Goal: Task Accomplishment & Management: Manage account settings

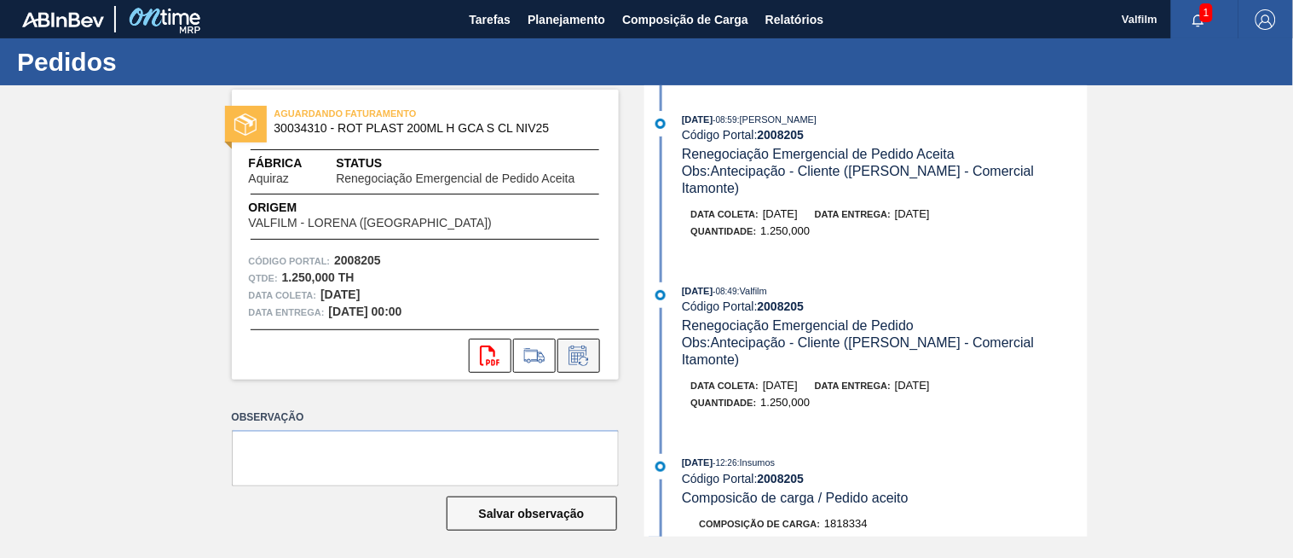
click at [572, 359] on icon at bounding box center [577, 357] width 13 height 10
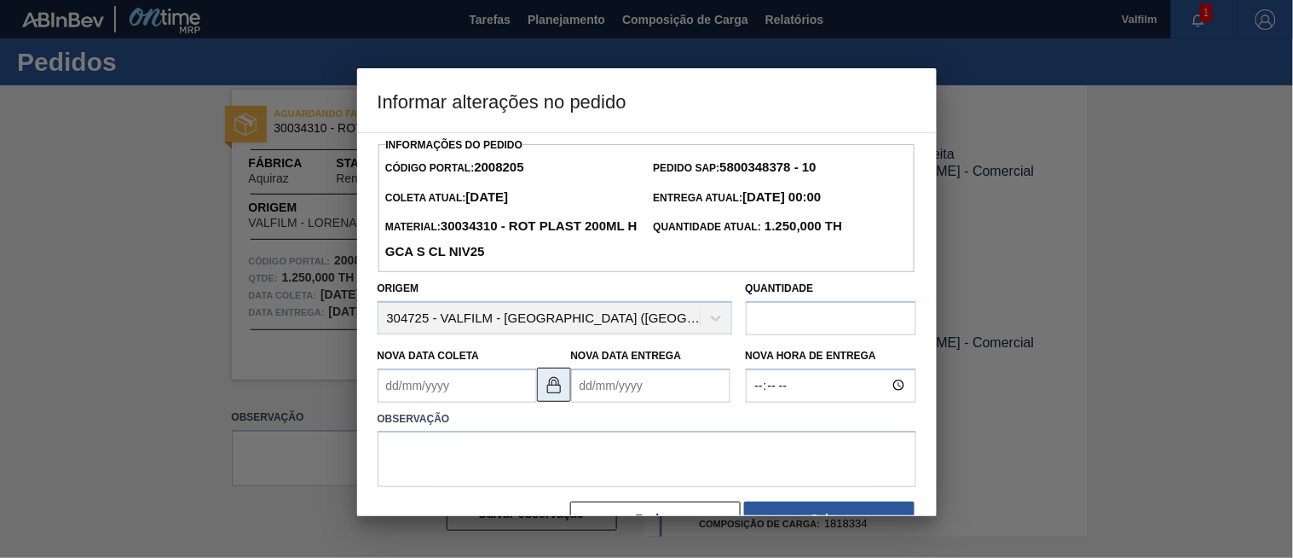
click at [560, 394] on img at bounding box center [554, 384] width 20 height 20
click at [466, 390] on Coleta2008205 "Nova Data Coleta" at bounding box center [457, 385] width 159 height 34
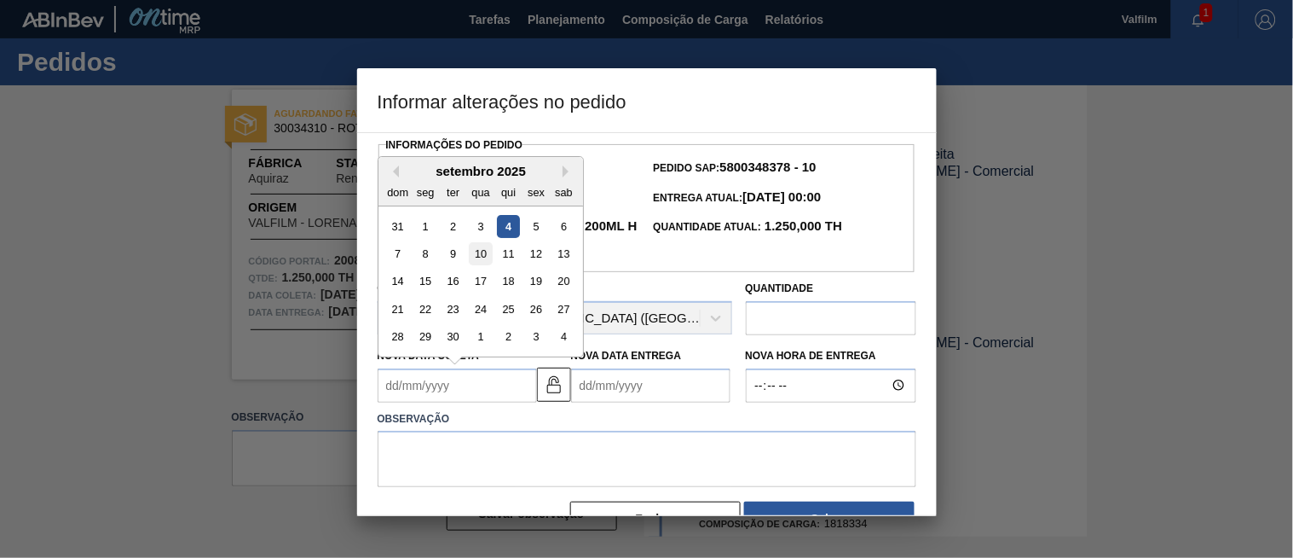
click at [483, 257] on div "10" at bounding box center [480, 253] width 23 height 23
type Coleta2008205 "10/09/2025"
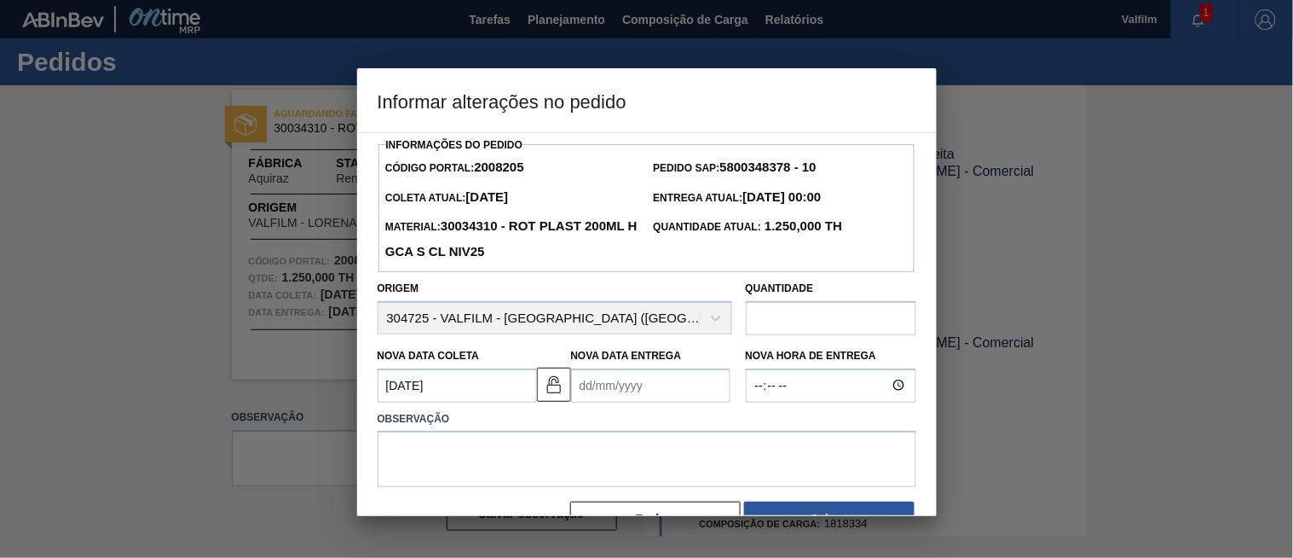
click at [597, 373] on Entrega2008205 "Nova Data Entrega" at bounding box center [650, 385] width 159 height 34
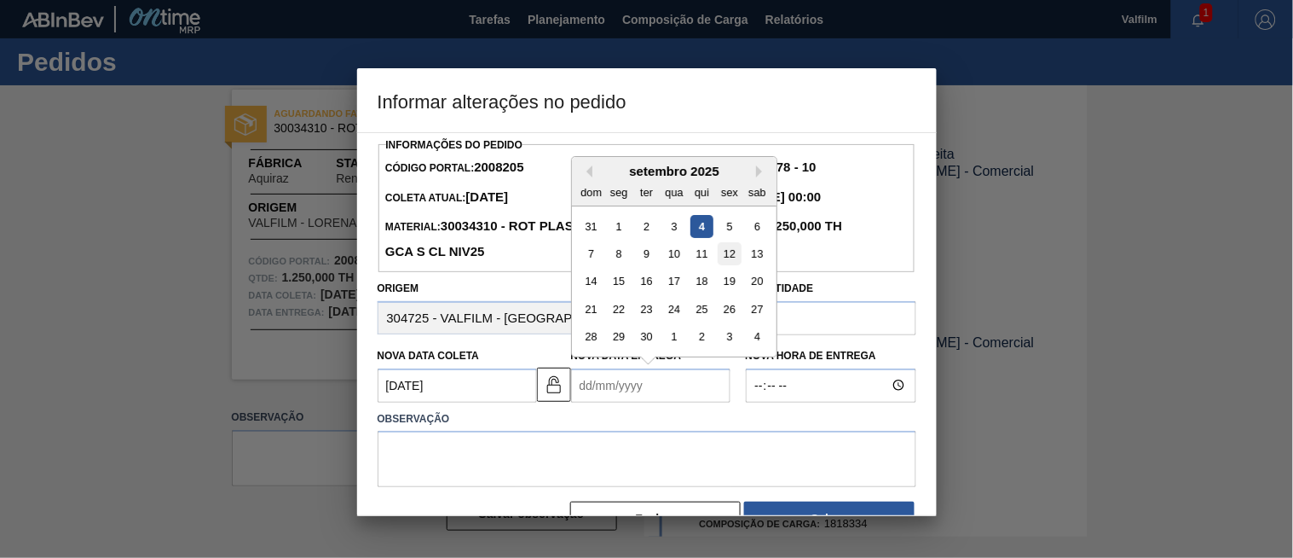
click at [734, 257] on div "12" at bounding box center [729, 253] width 23 height 23
type Entrega2008205 "12/09/2025"
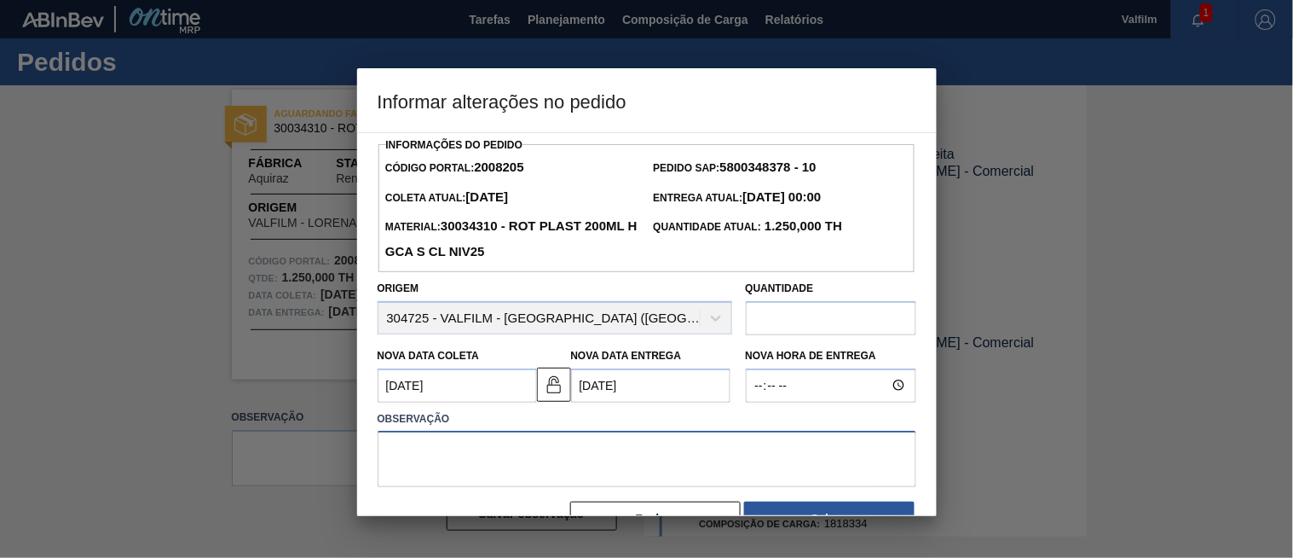
click at [563, 459] on textarea at bounding box center [647, 459] width 539 height 56
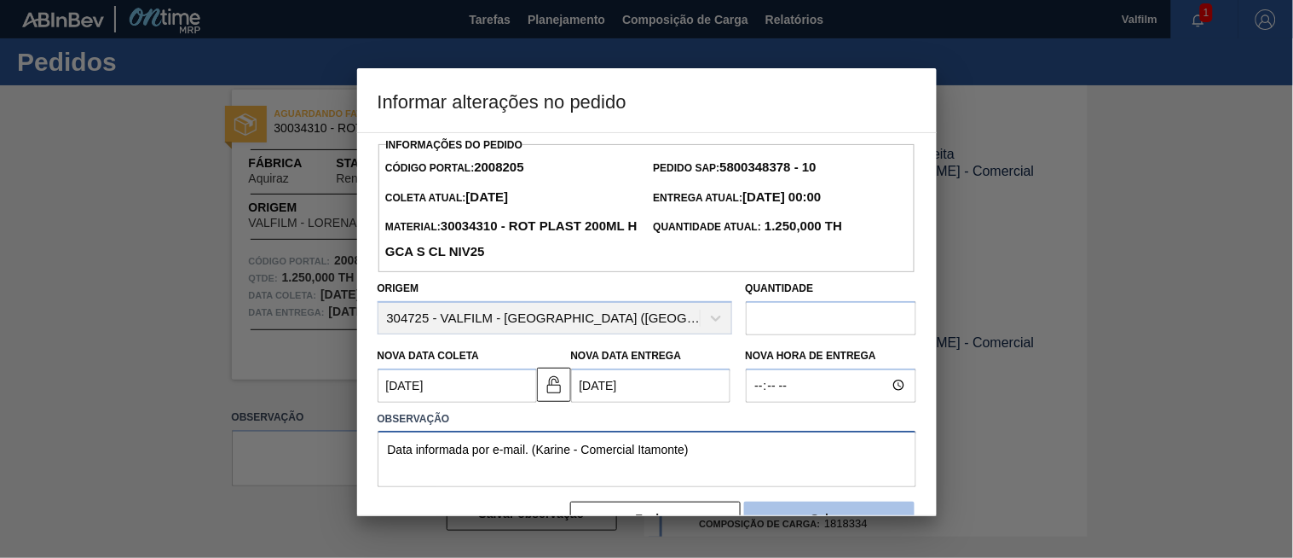
type textarea "Data informada por e-mail. (Karine - Comercial Itamonte)"
click at [780, 512] on button "Salvar" at bounding box center [829, 518] width 171 height 34
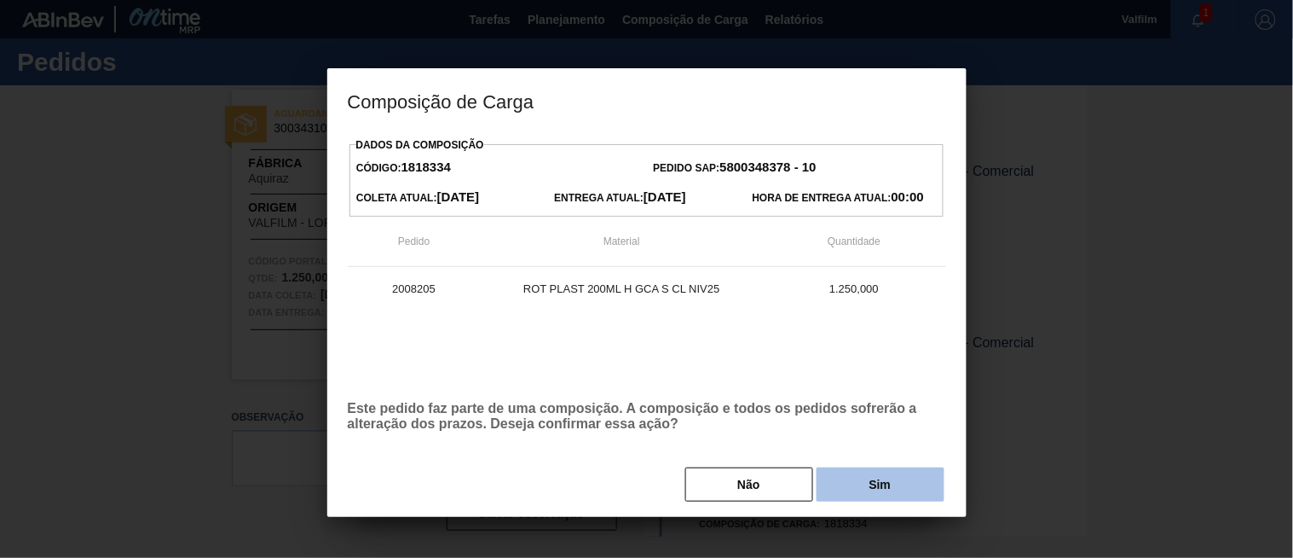
click at [921, 491] on button "Sim" at bounding box center [881, 484] width 128 height 34
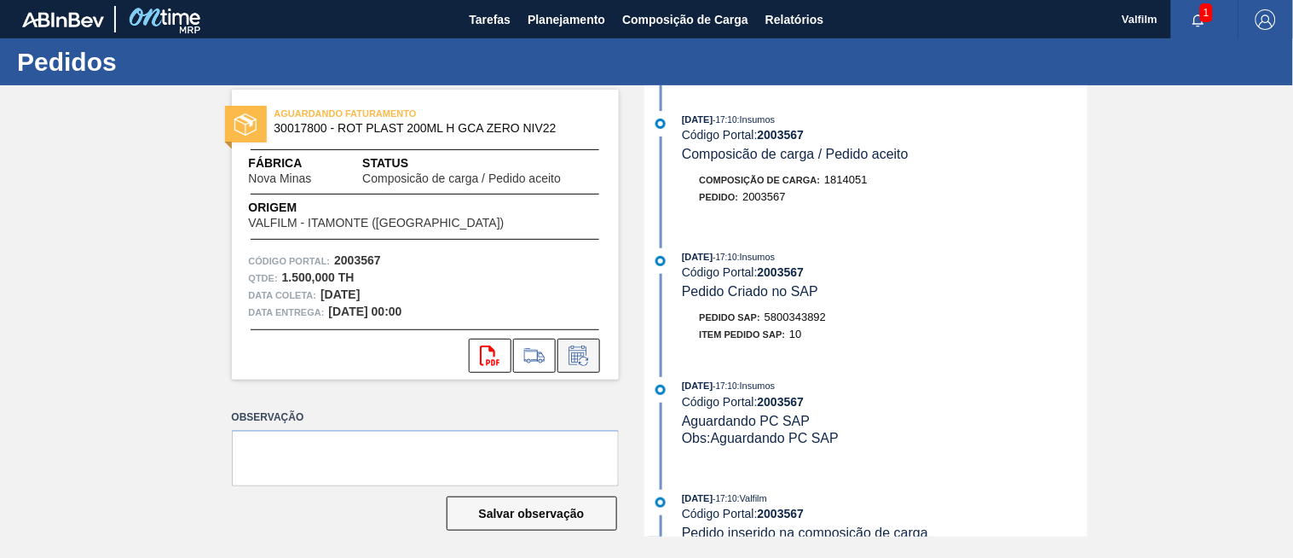
click at [576, 355] on icon at bounding box center [577, 357] width 13 height 10
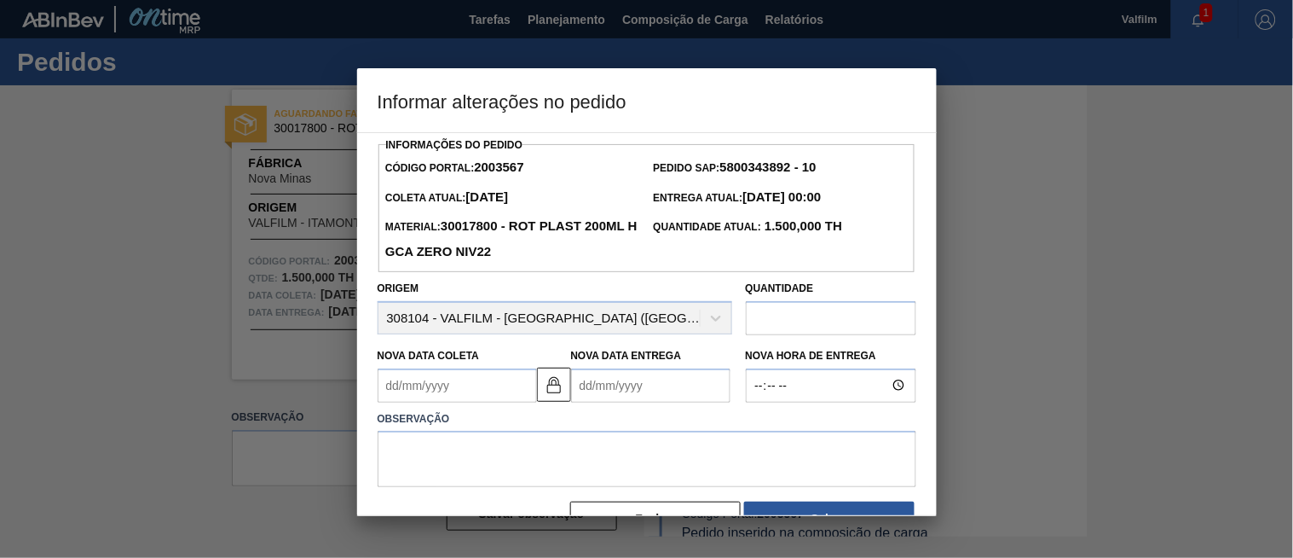
click at [527, 402] on Coleta2003567 "Nova Data Coleta" at bounding box center [457, 385] width 159 height 34
click at [560, 395] on img at bounding box center [554, 384] width 20 height 20
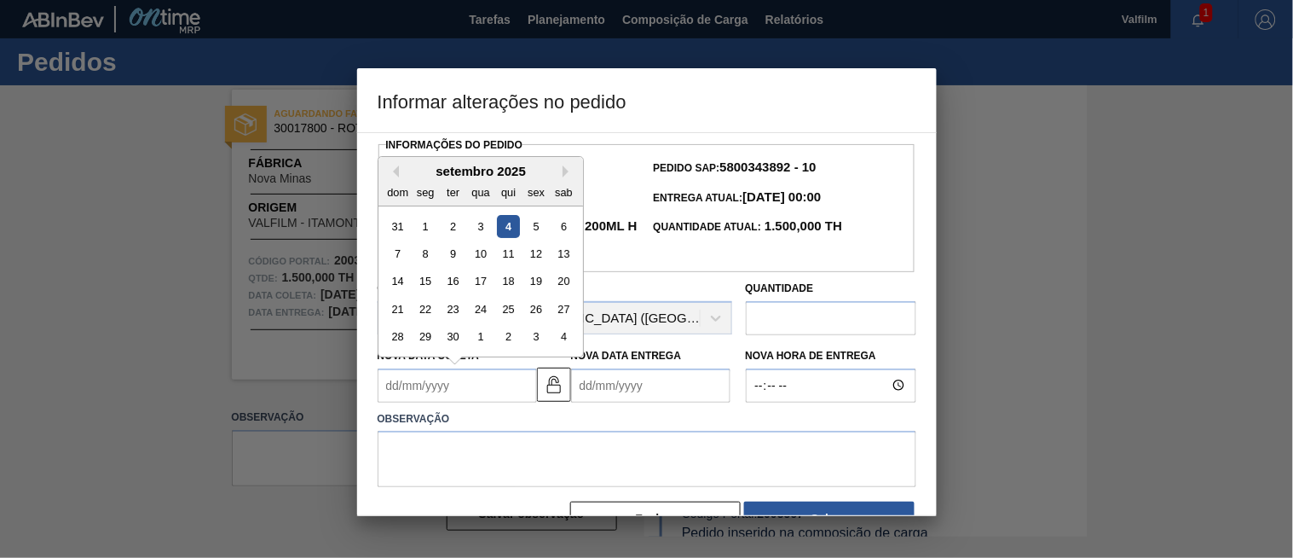
click at [463, 392] on Coleta2003567 "Nova Data Coleta" at bounding box center [457, 385] width 159 height 34
click at [398, 257] on div "7" at bounding box center [397, 253] width 23 height 23
type Coleta2003567 "07/09/2025"
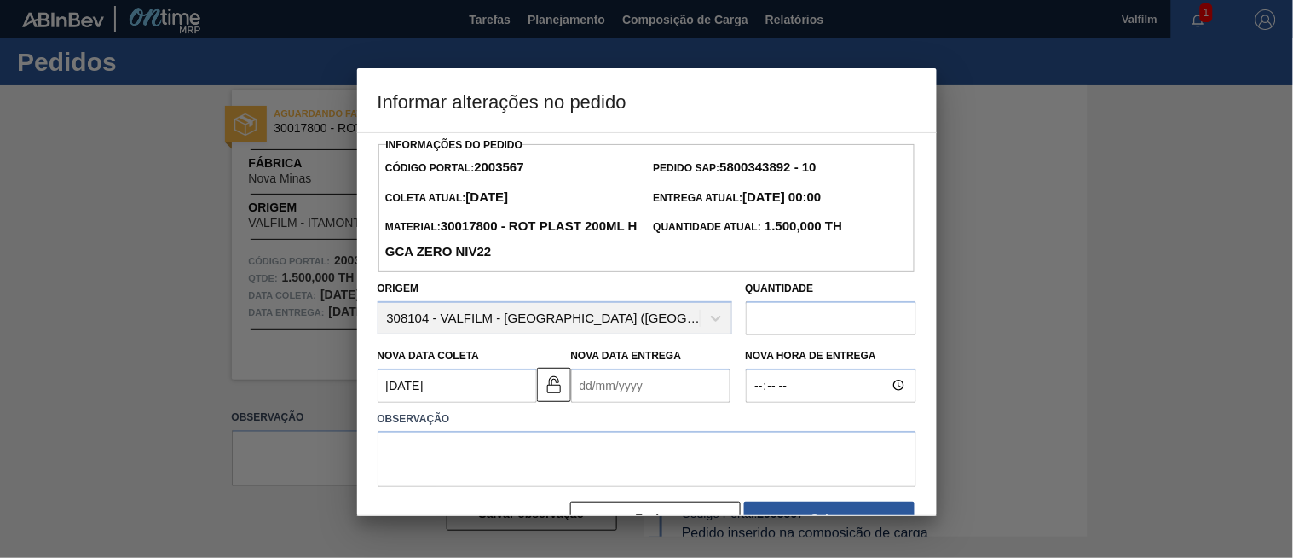
click at [600, 401] on Entrega2003567 "Nova Data Entrega" at bounding box center [650, 385] width 159 height 34
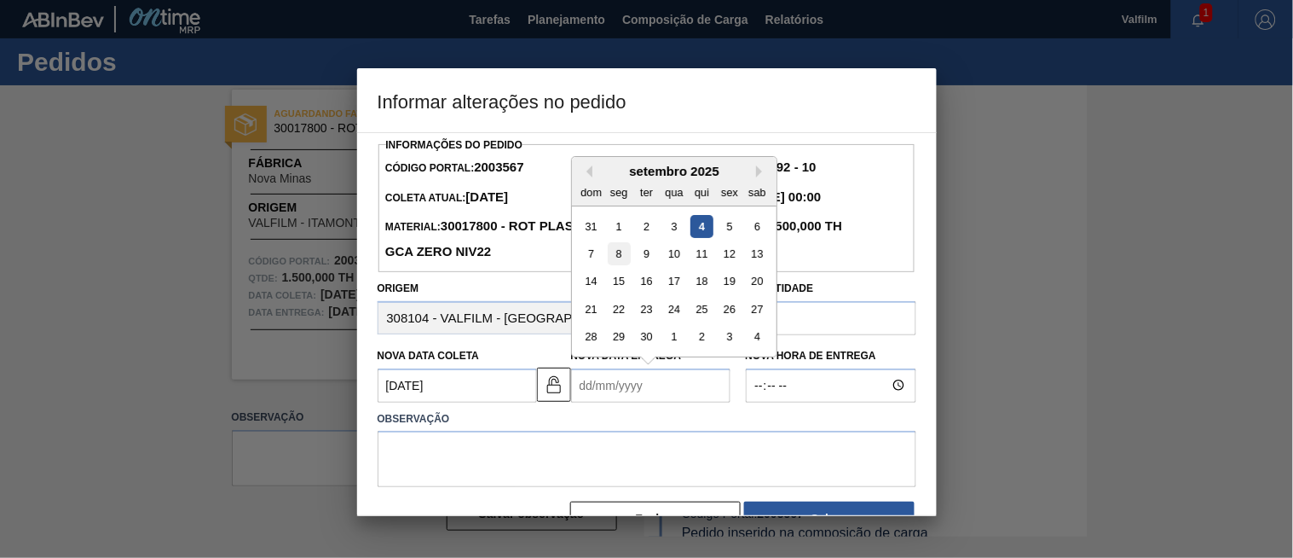
click at [617, 257] on div "8" at bounding box center [618, 253] width 23 height 23
type Entrega2003567 "[DATE]"
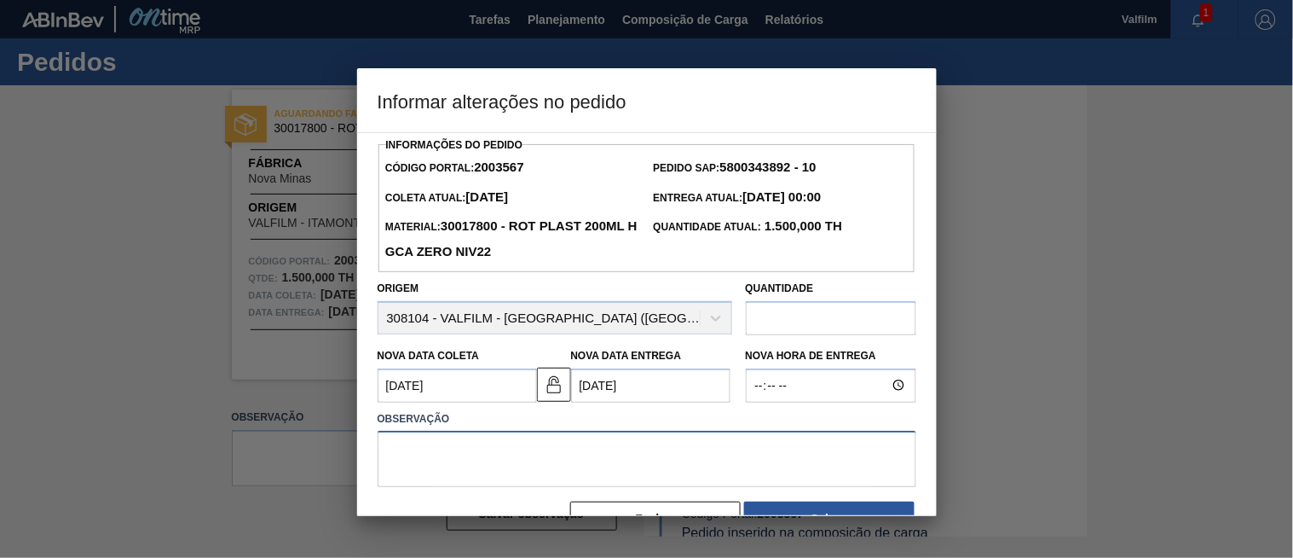
click at [571, 443] on textarea at bounding box center [647, 459] width 539 height 56
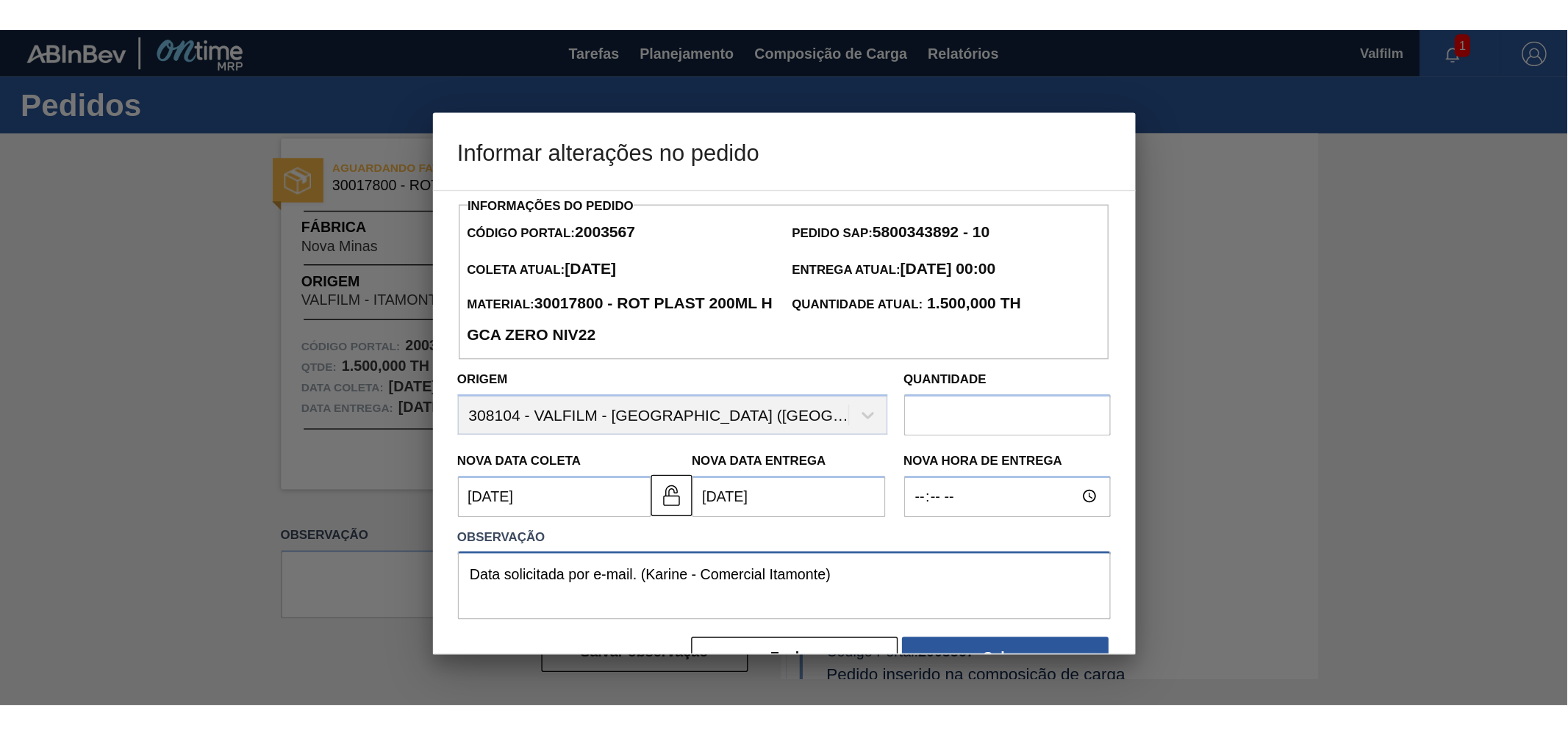
scroll to position [40, 0]
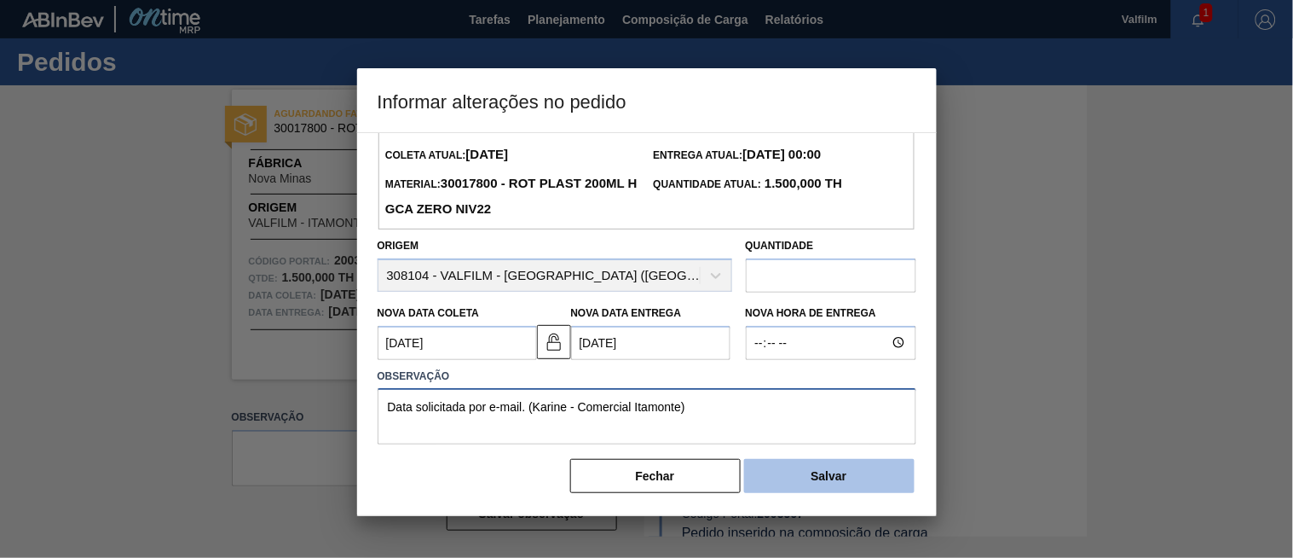
type textarea "Data solicitada por e-mail. (Karine - Comercial Itamonte)"
click at [804, 481] on button "Salvar" at bounding box center [829, 476] width 171 height 34
click at [817, 463] on button "Salvar" at bounding box center [829, 476] width 171 height 34
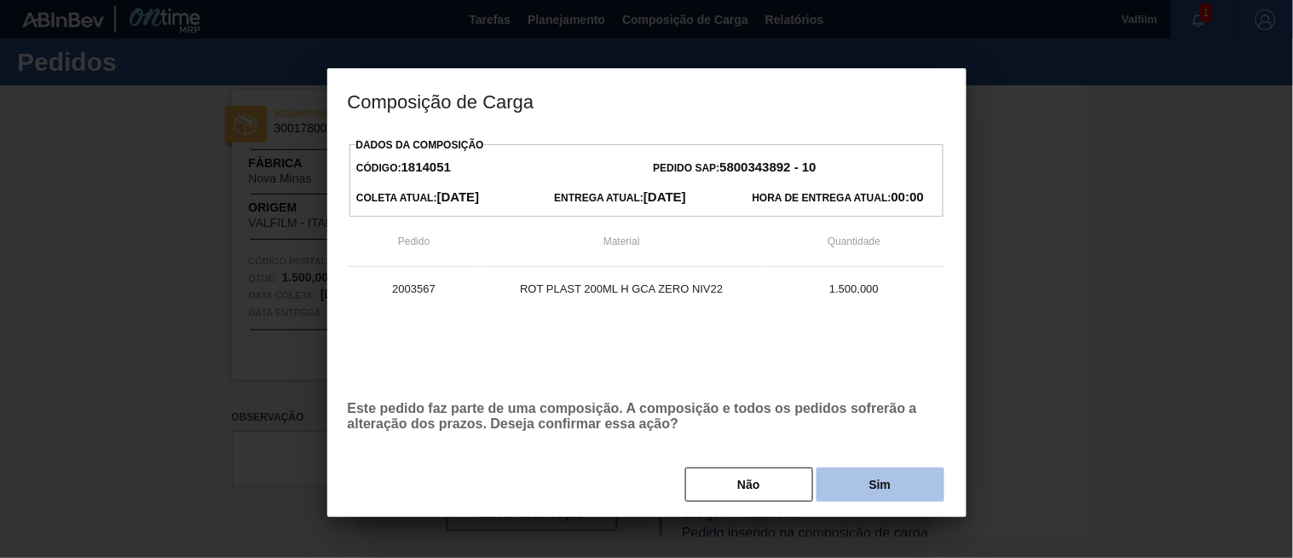
click at [888, 483] on button "Sim" at bounding box center [881, 484] width 128 height 34
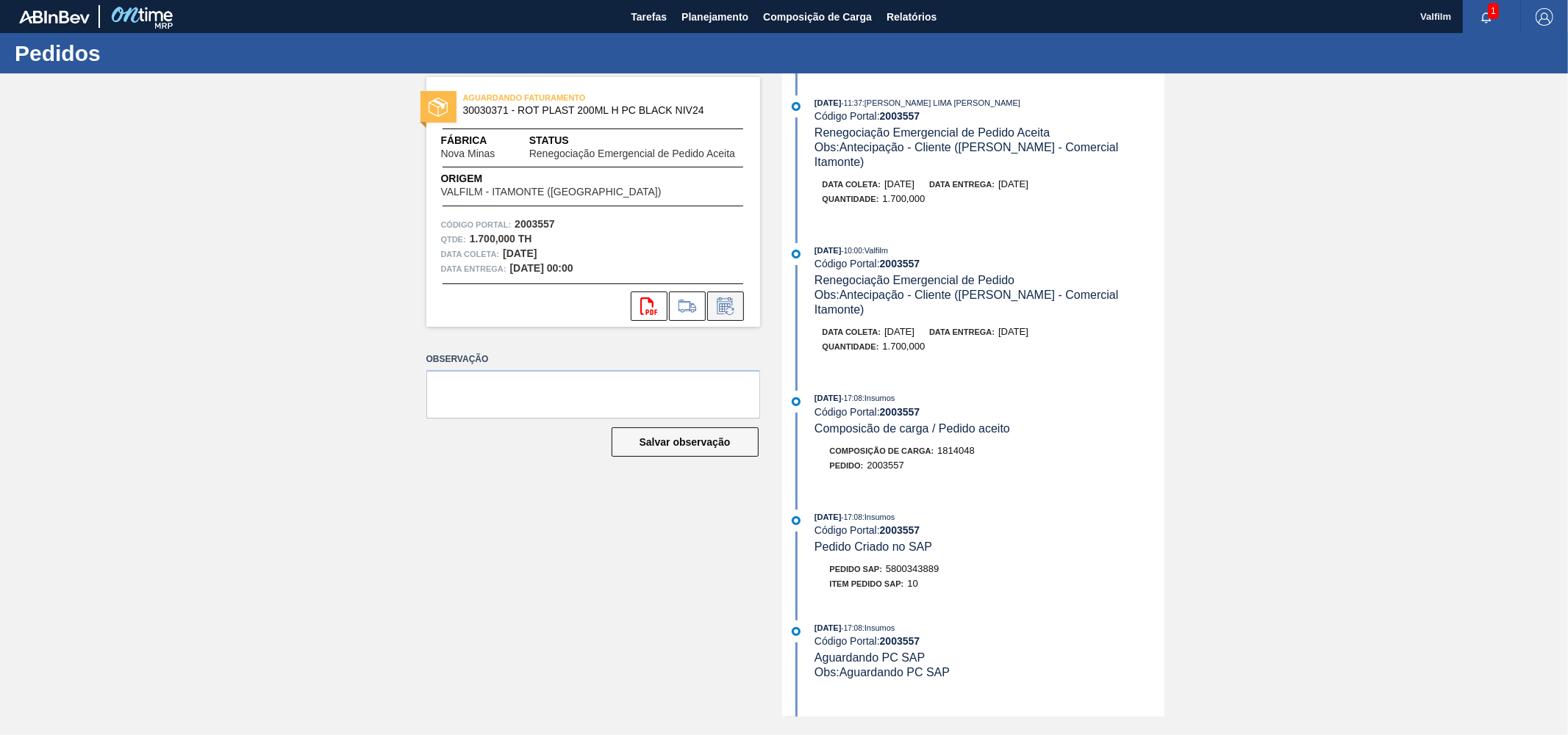
click at [730, 303] on icon at bounding box center [725, 306] width 23 height 17
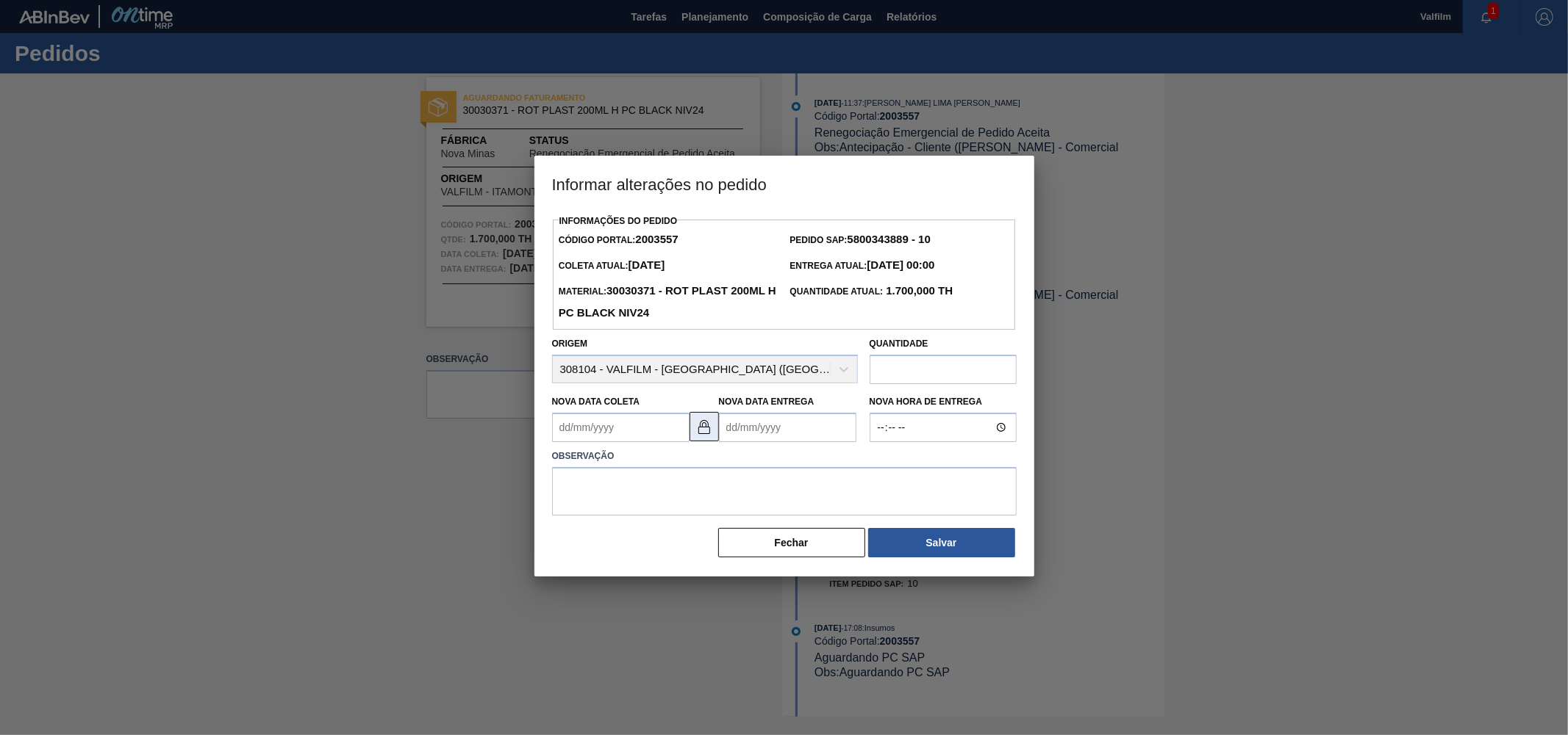
click at [701, 424] on img at bounding box center [704, 427] width 17 height 17
click at [617, 438] on Coleta2003557 "Nova Data Coleta" at bounding box center [620, 427] width 137 height 29
click at [576, 539] on div "7" at bounding box center [569, 533] width 20 height 20
type Coleta2003557 "07/09/2025"
click at [765, 431] on Entrega2003557 "Nova Data Entrega" at bounding box center [787, 427] width 137 height 29
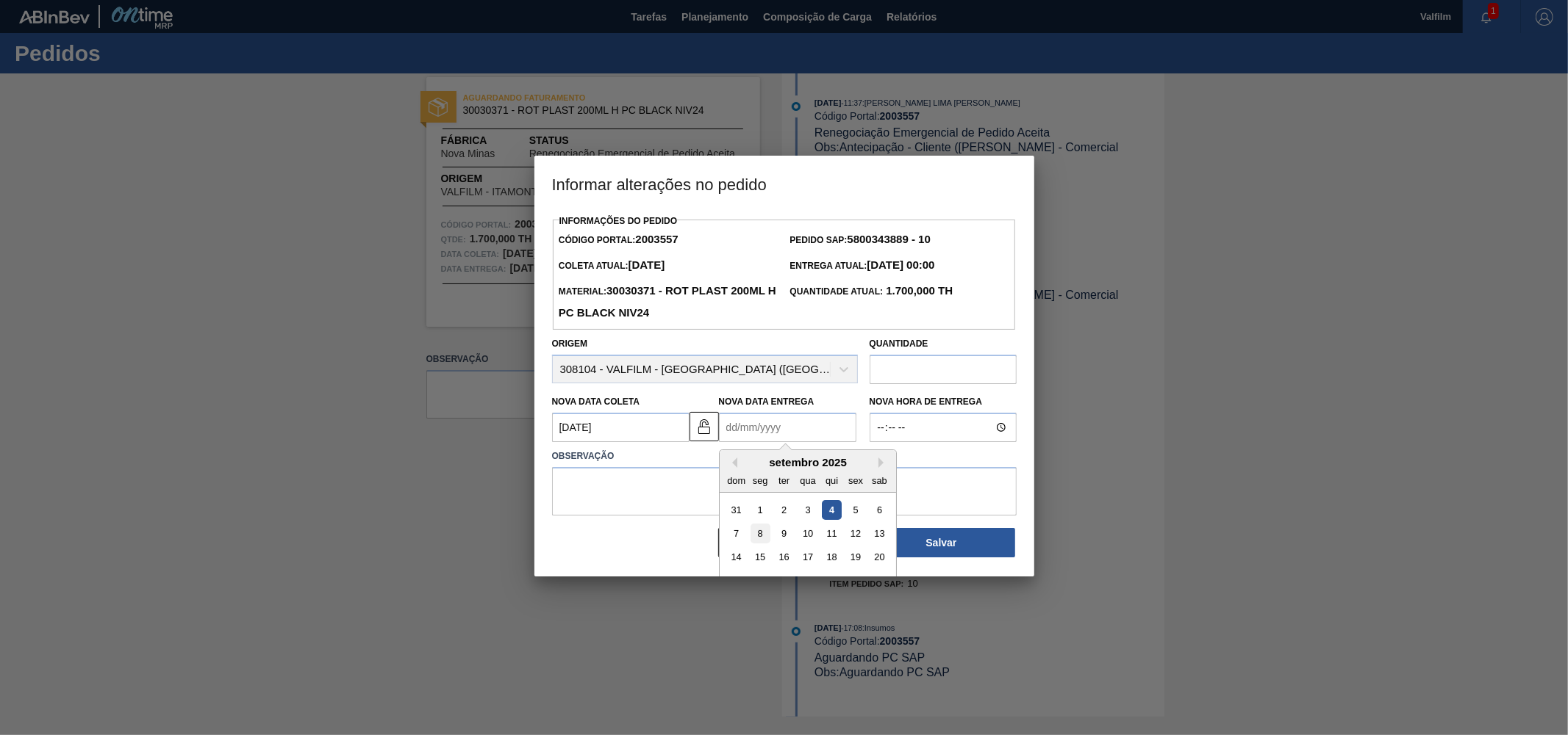
click at [750, 539] on div "8" at bounding box center [759, 533] width 20 height 20
type Entrega2003557 "[DATE]"
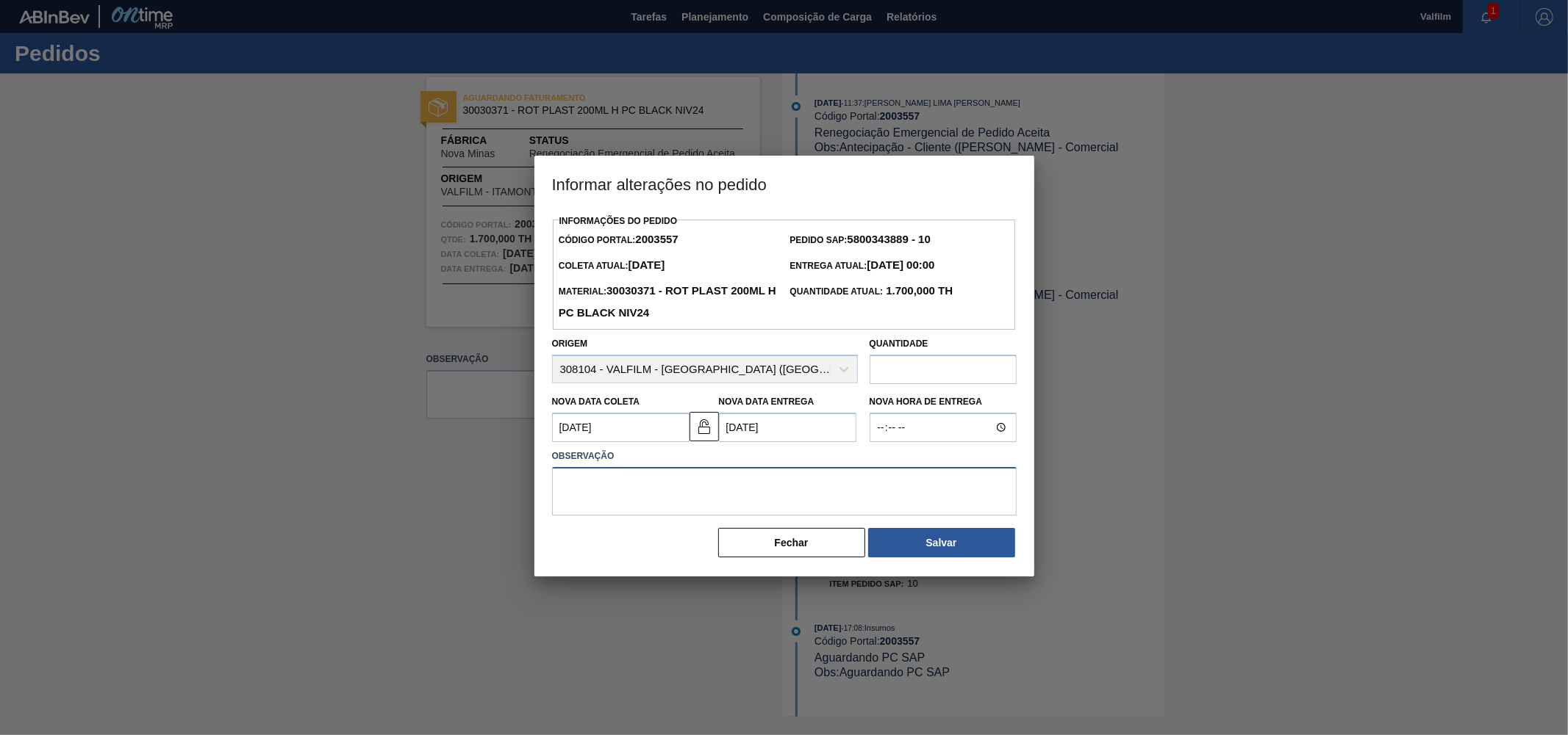
click at [676, 493] on textarea at bounding box center [784, 491] width 465 height 48
click at [597, 493] on textarea "Data informada por e-mail. (Karine - Comercial Itamonte)" at bounding box center [784, 491] width 465 height 48
click at [701, 492] on textarea "Data informada por e-mail. (Karine - Comercial Itamonte)" at bounding box center [784, 491] width 465 height 48
click at [875, 492] on textarea "Data informada por e-mail. (Karine - Comercial Itamonte)" at bounding box center [784, 491] width 465 height 48
type textarea "Data informada por e-mail. (Karine - Comercial Itamonte)"
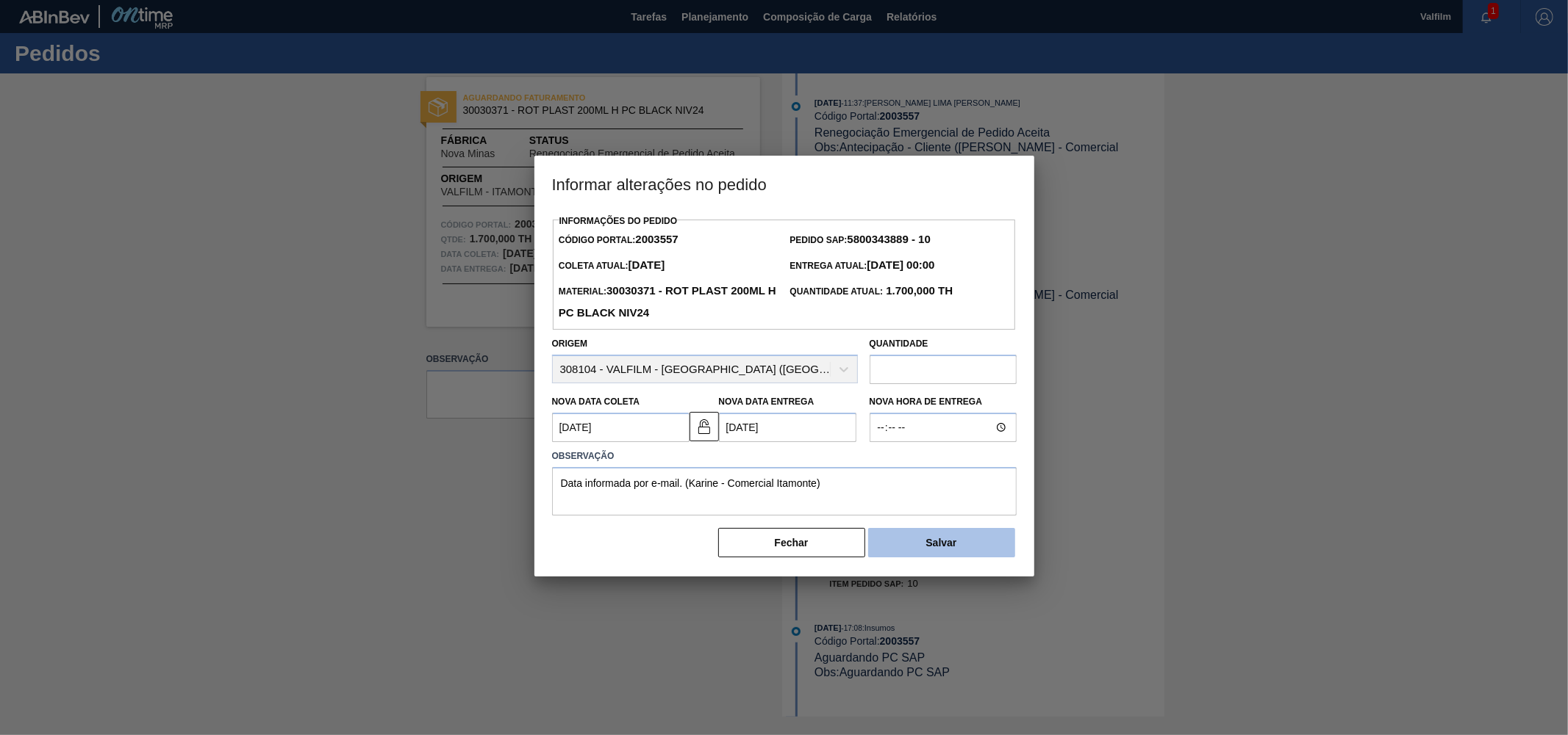
click at [930, 537] on button "Salvar" at bounding box center [941, 543] width 147 height 29
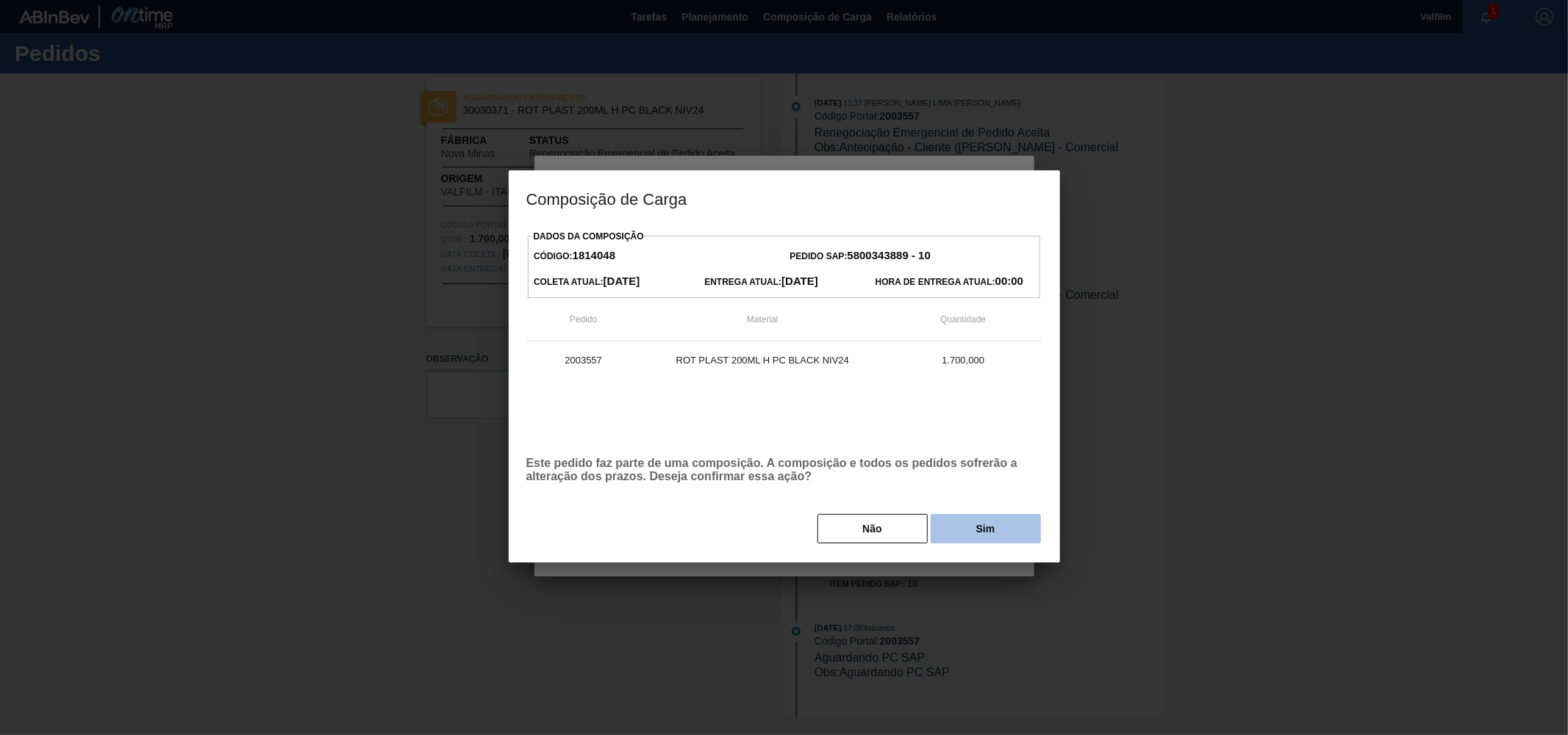
click at [978, 527] on button "Sim" at bounding box center [985, 529] width 110 height 29
